Goal: Task Accomplishment & Management: Use online tool/utility

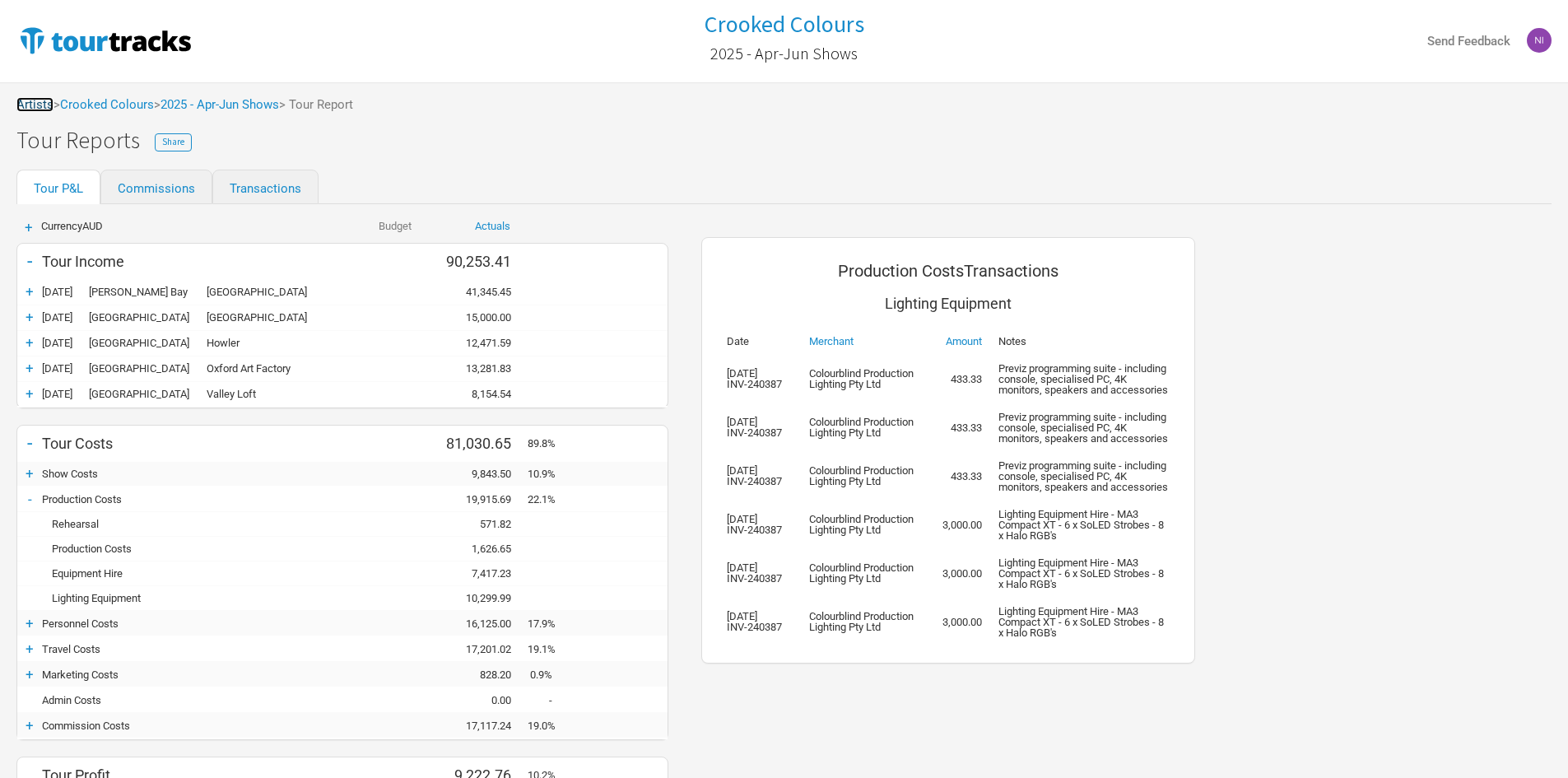
click at [40, 109] on link "Artists" at bounding box center [35, 104] width 37 height 15
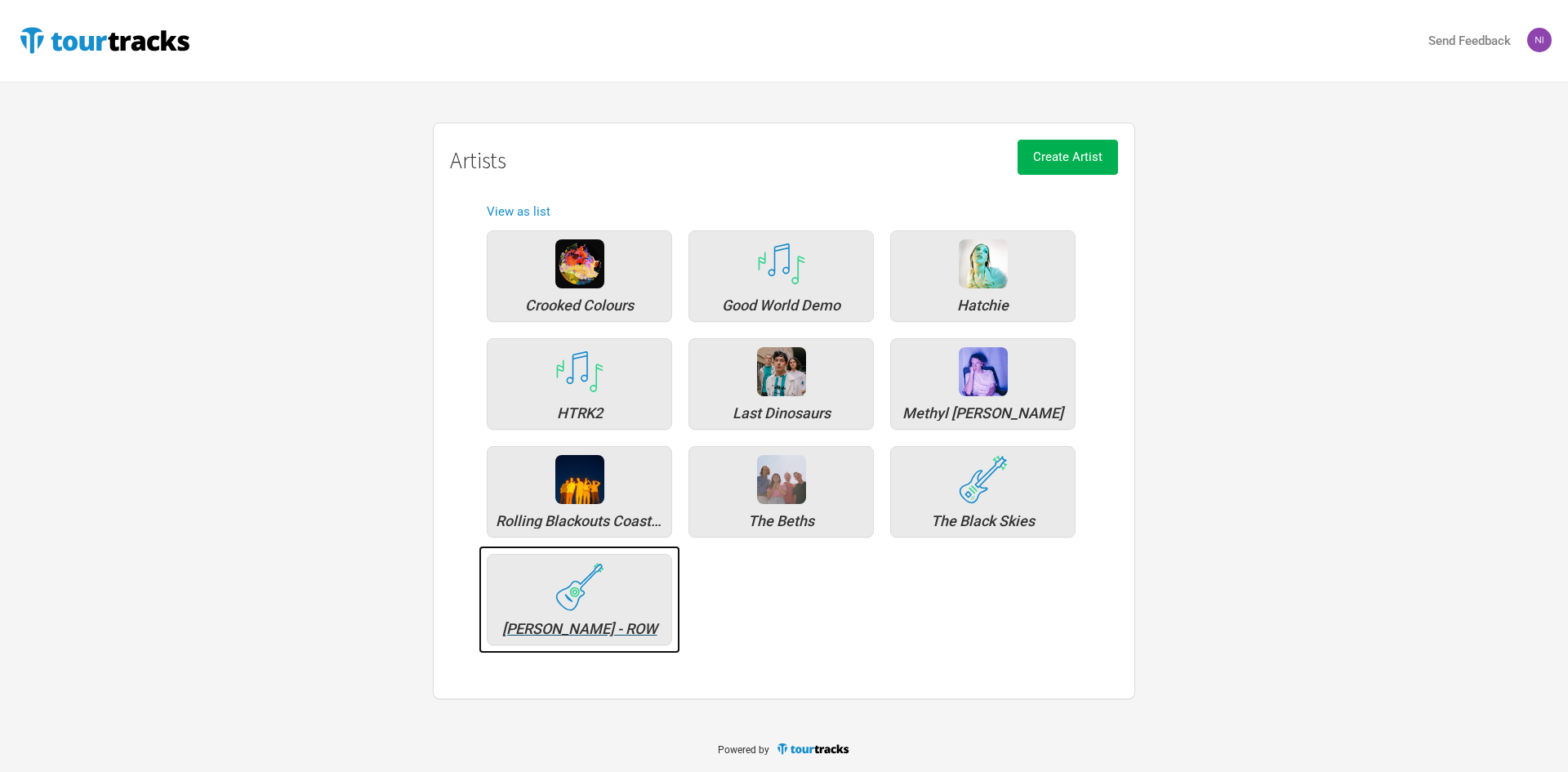
click at [630, 616] on div "[PERSON_NAME] - ROW" at bounding box center [579, 599] width 185 height 92
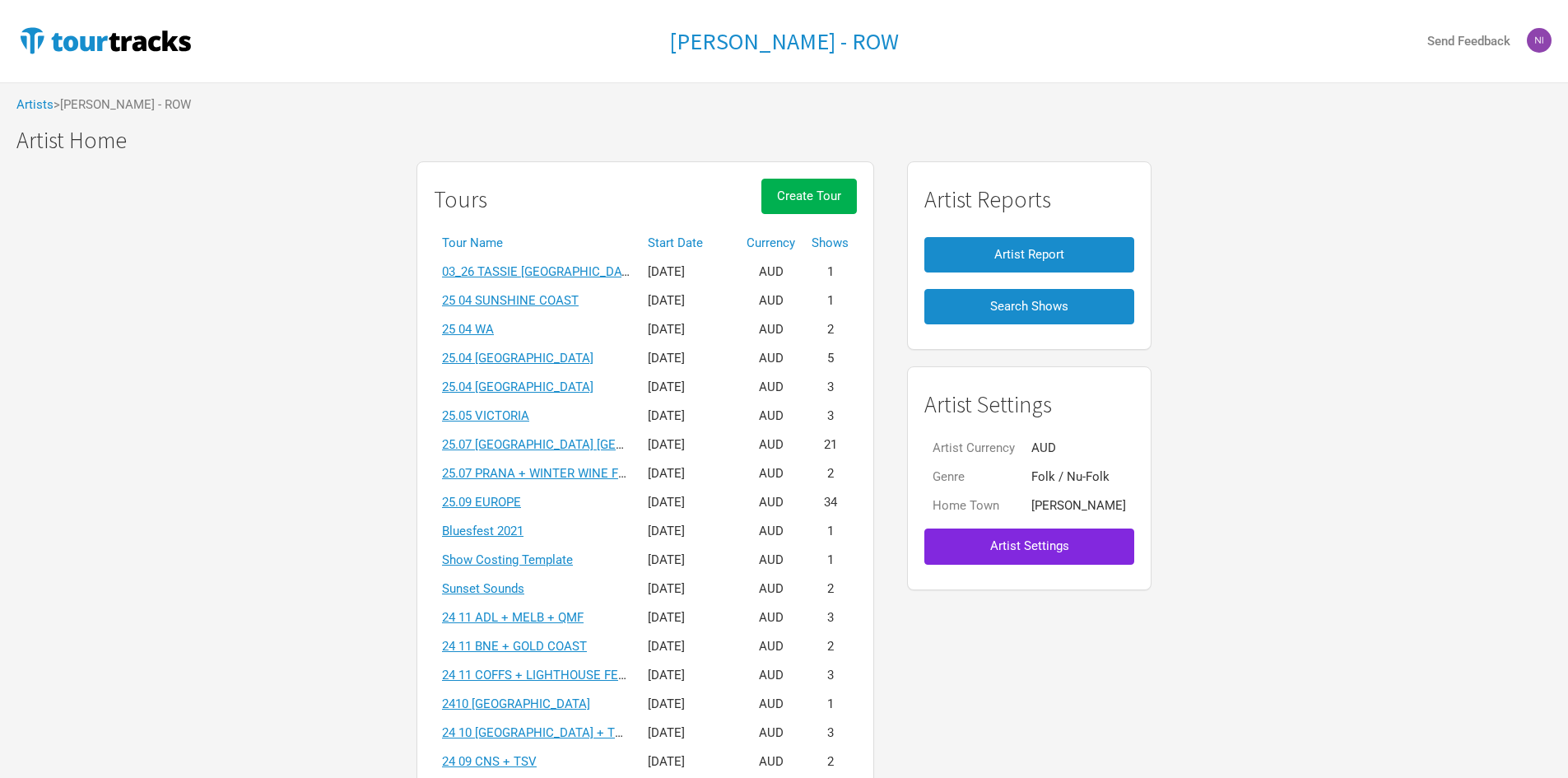
click at [669, 227] on div "Tours Create Tour" at bounding box center [645, 204] width 423 height 50
click at [673, 231] on th "Start Date" at bounding box center [689, 243] width 98 height 28
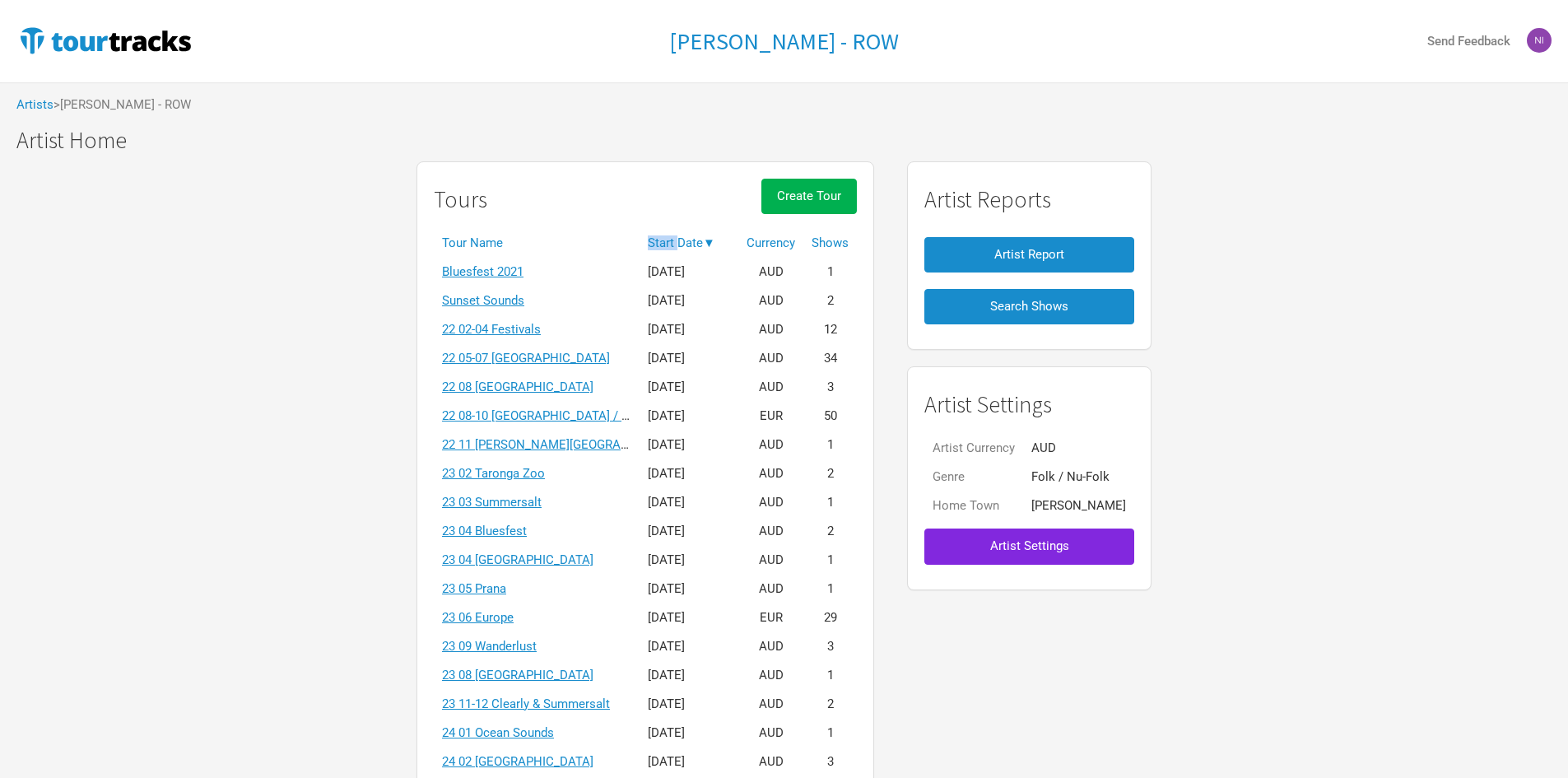
click at [673, 231] on th "Start Date ▼" at bounding box center [689, 243] width 98 height 28
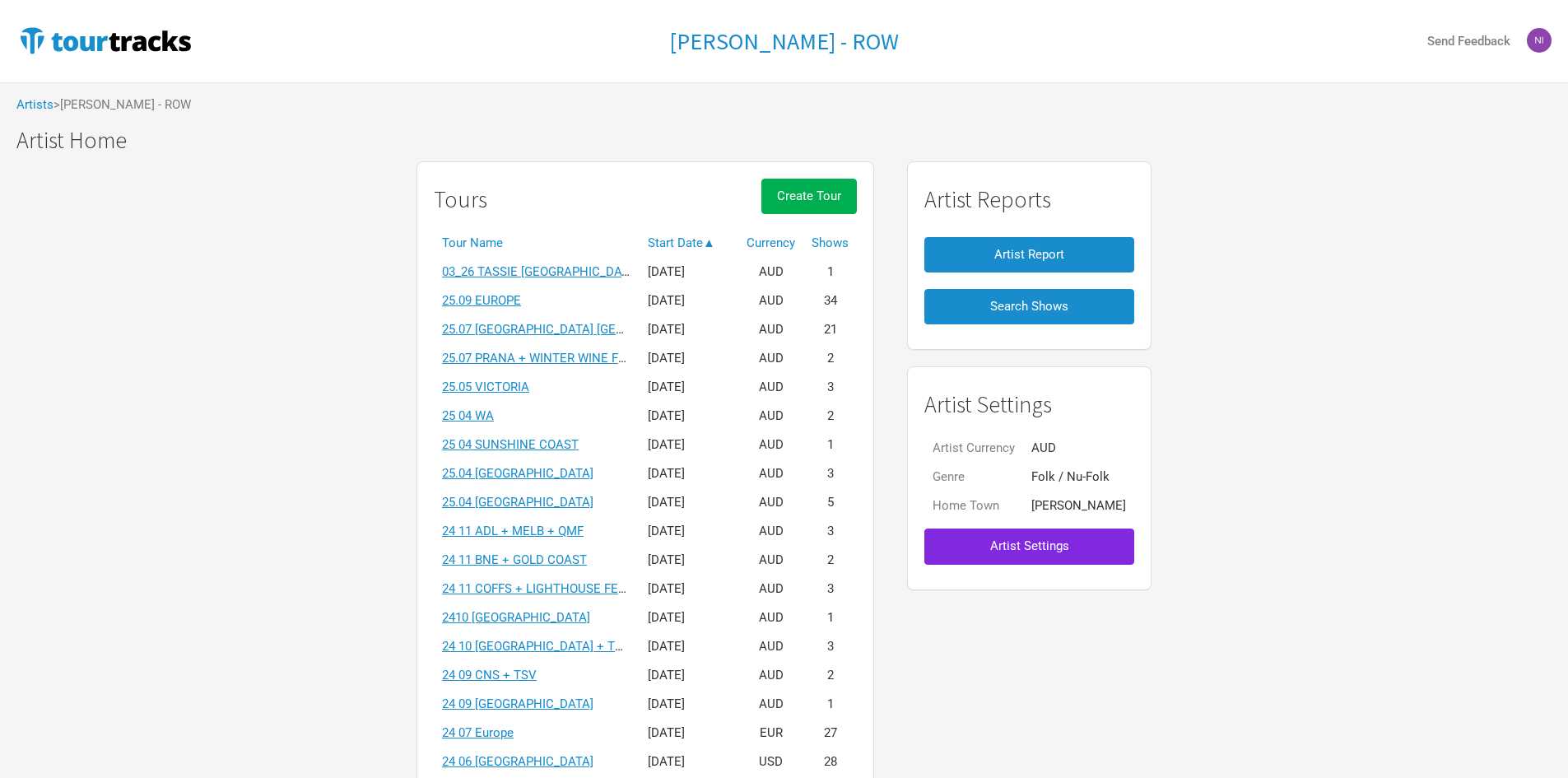
click at [471, 294] on link "25.09 EUROPE" at bounding box center [482, 300] width 79 height 15
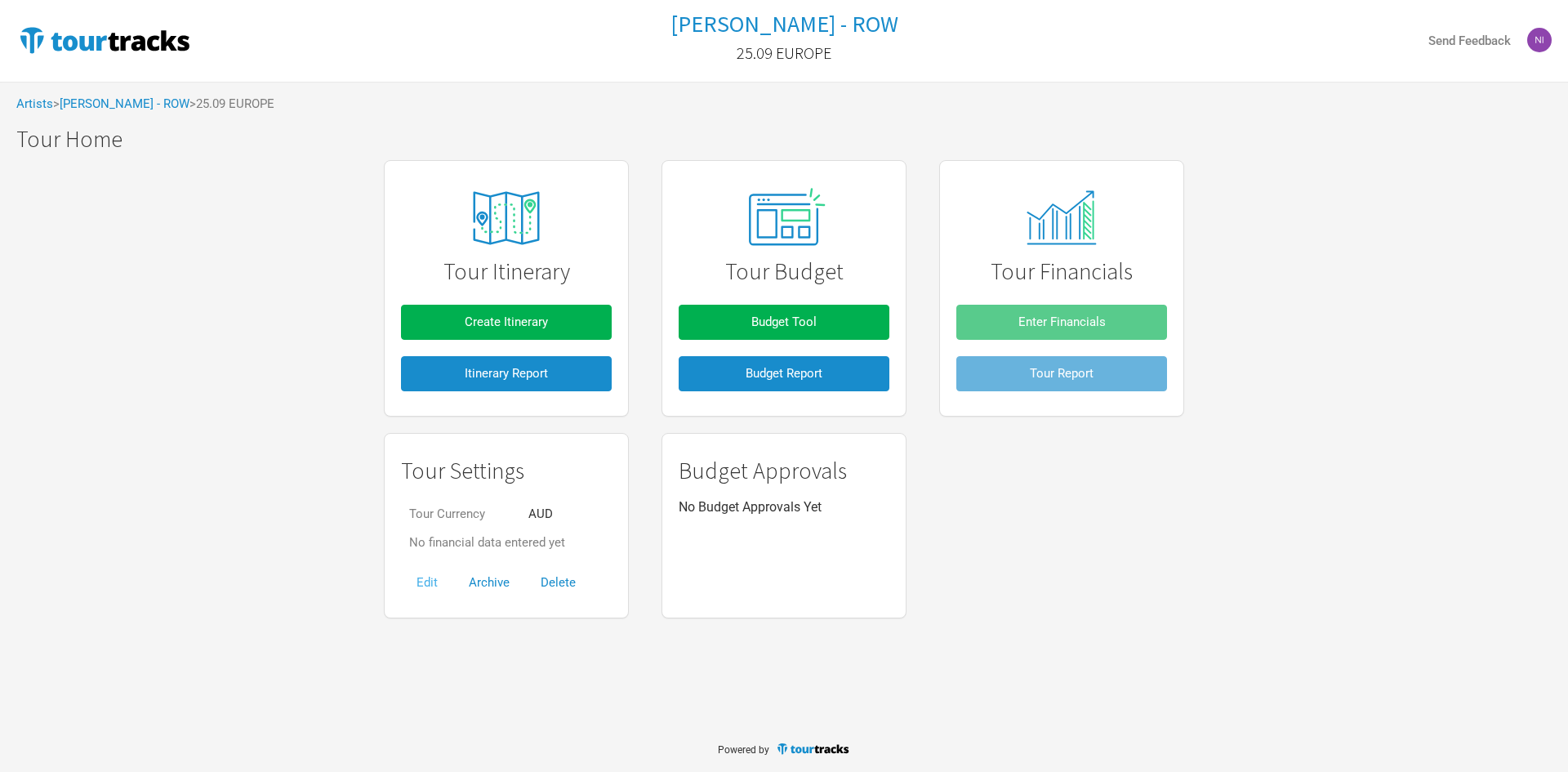
click at [422, 575] on button "Edit" at bounding box center [426, 583] width 52 height 35
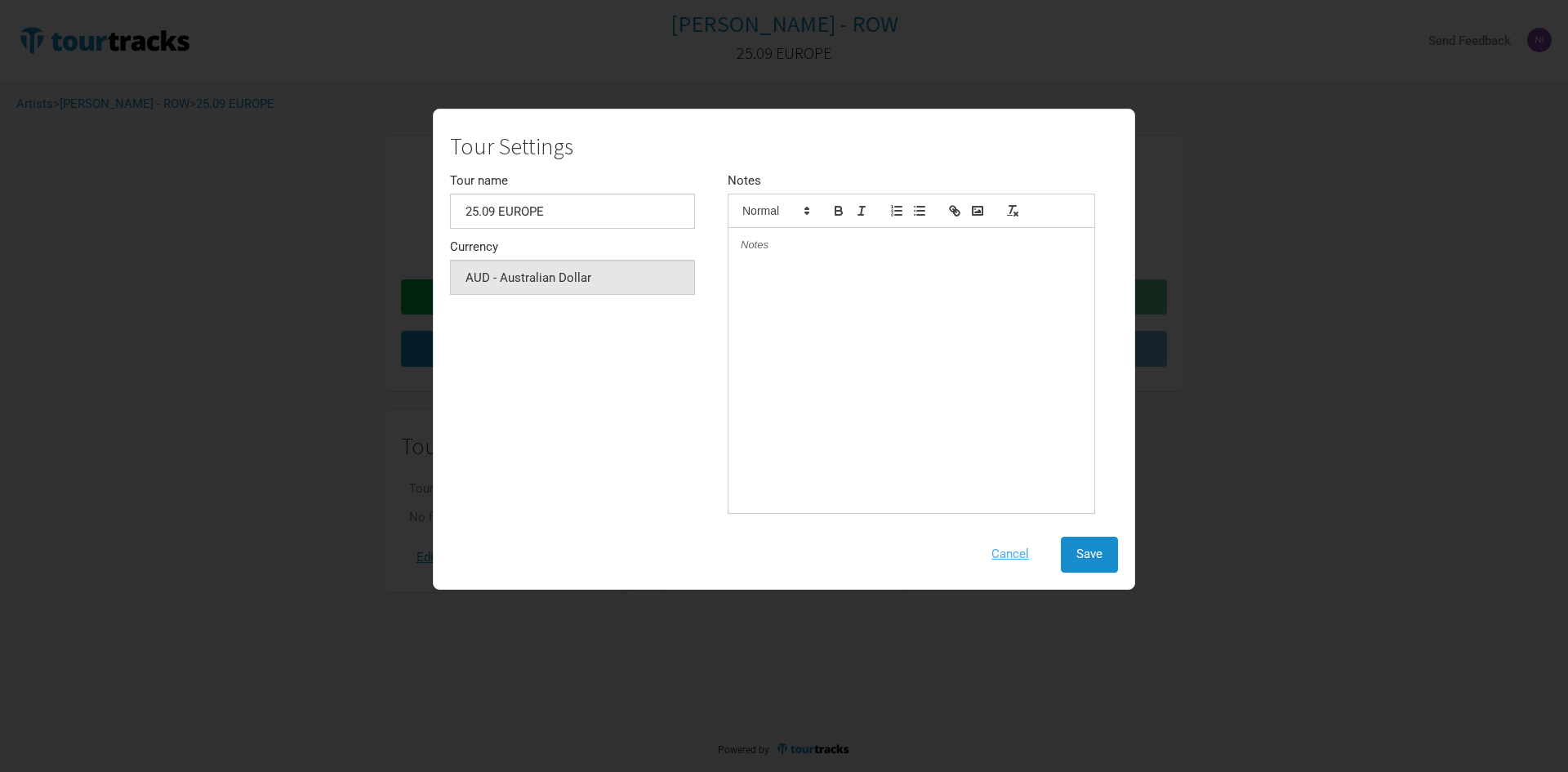
click at [1021, 550] on button "Cancel" at bounding box center [1010, 554] width 69 height 35
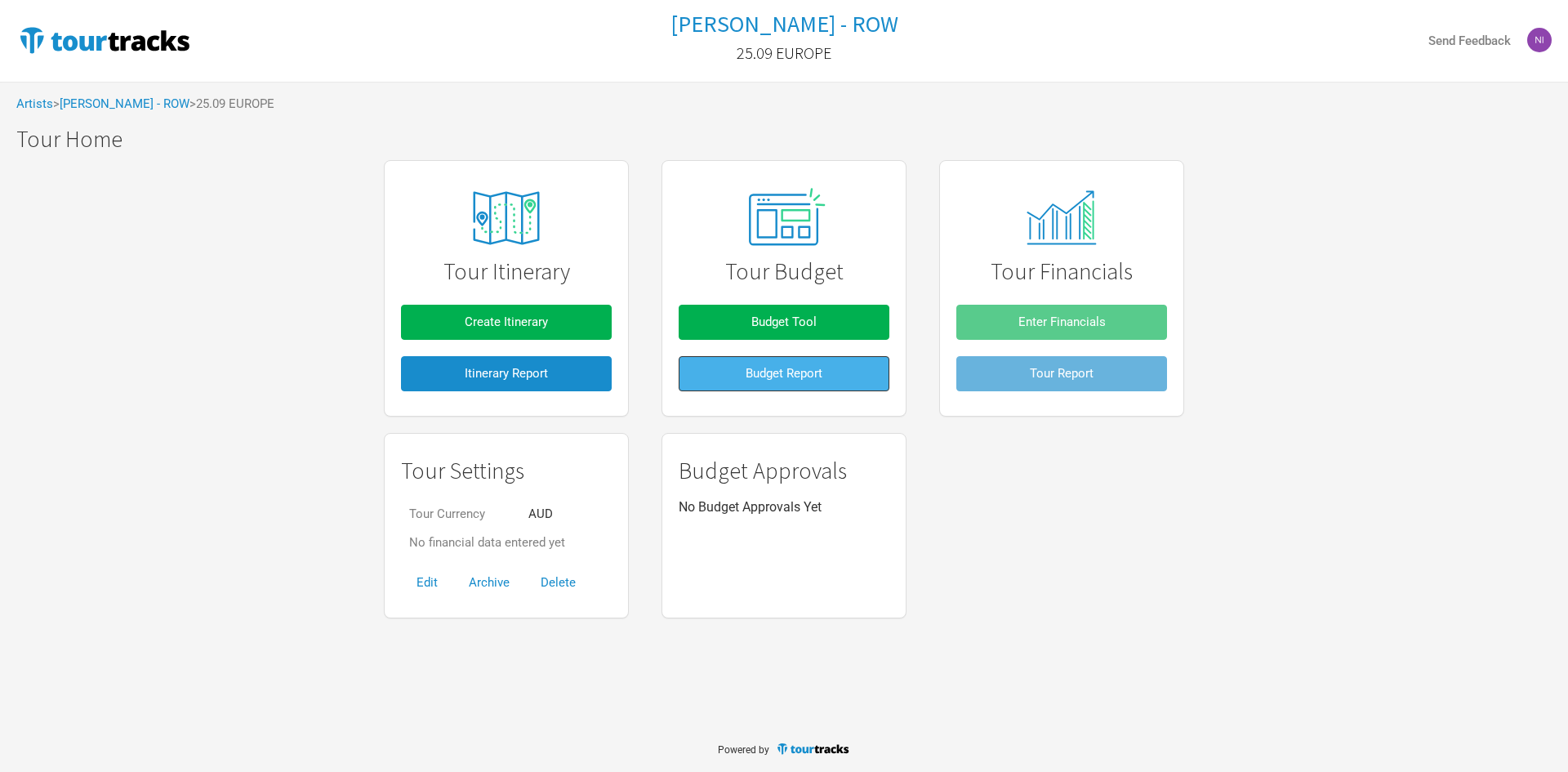
click at [838, 375] on button "Budget Report" at bounding box center [784, 374] width 211 height 35
